Goal: Task Accomplishment & Management: Manage account settings

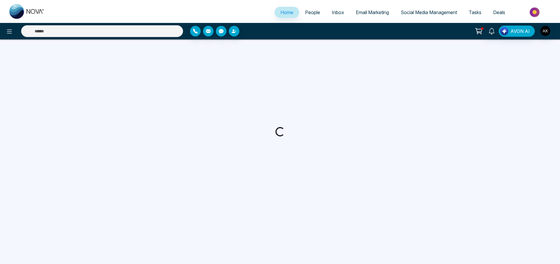
select select "*"
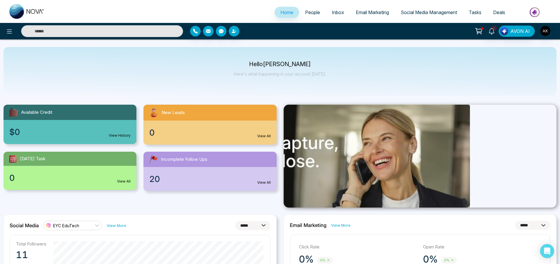
drag, startPoint x: 387, startPoint y: 139, endPoint x: 301, endPoint y: 145, distance: 87.1
click at [301, 145] on img at bounding box center [333, 155] width 273 height 103
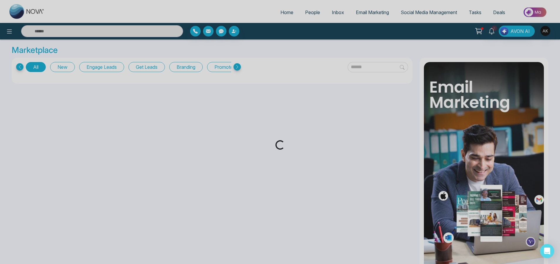
select select "*"
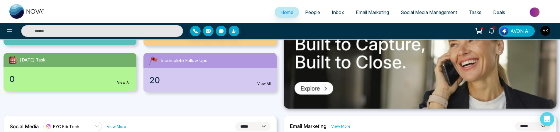
scroll to position [51, 0]
